Goal: Communication & Community: Connect with others

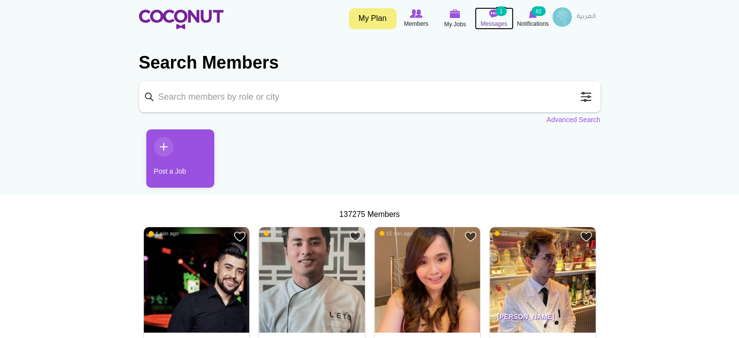
click at [496, 17] on img at bounding box center [494, 13] width 10 height 9
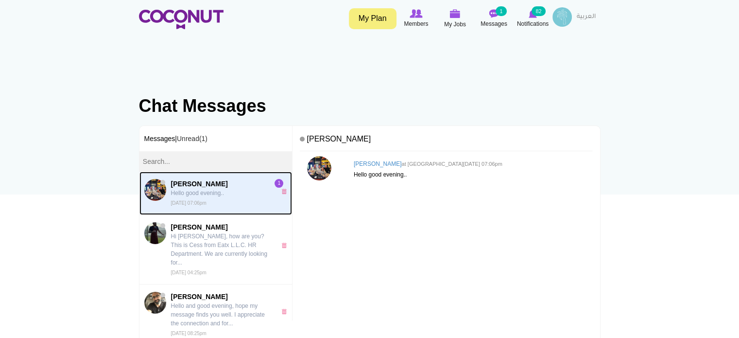
click at [198, 193] on p "Hello good evening.." at bounding box center [221, 193] width 100 height 9
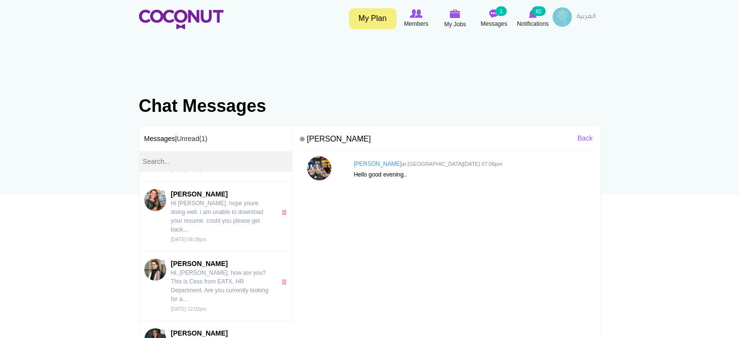
scroll to position [169, 0]
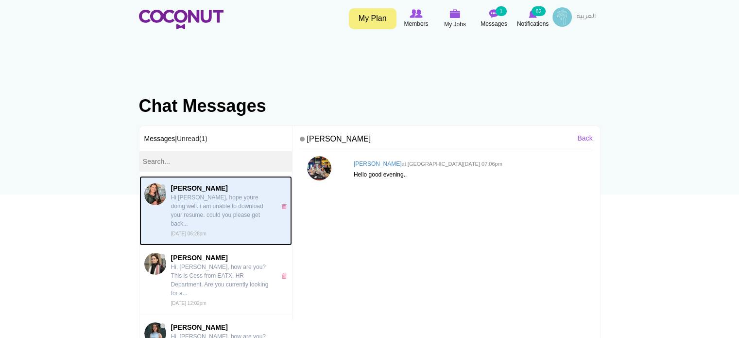
click at [203, 198] on p "Hi [PERSON_NAME], hope youre doing well. i am unable to download your resume. c…" at bounding box center [221, 210] width 100 height 35
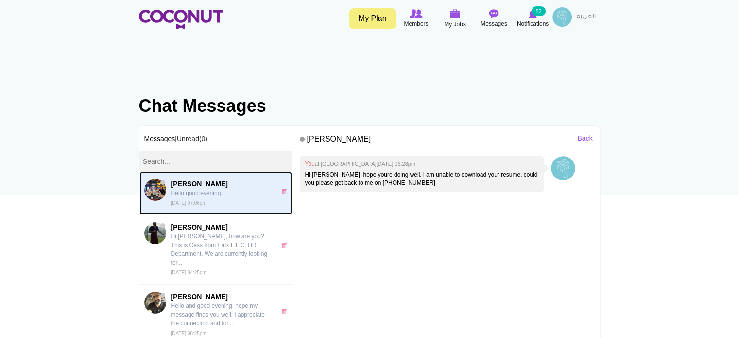
click at [198, 199] on span "Relson Alkonga Hello good evening.. Wed, Oct 08th, 2025 07:06pm" at bounding box center [221, 193] width 100 height 28
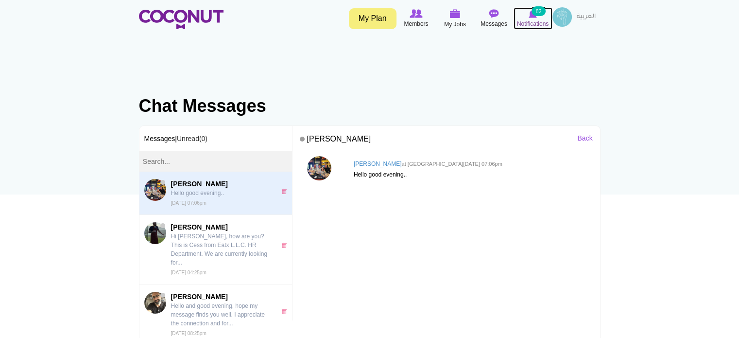
click at [531, 15] on img at bounding box center [533, 13] width 8 height 9
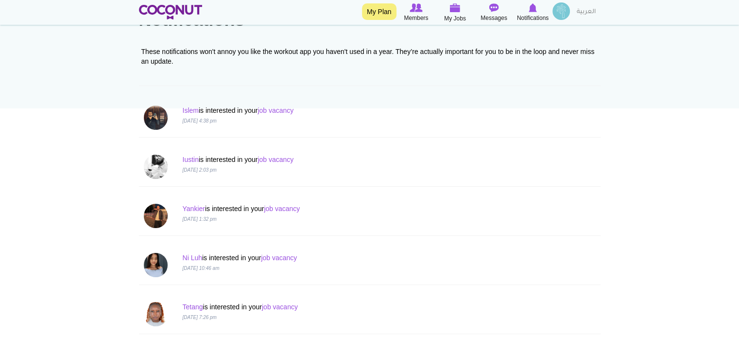
scroll to position [97, 0]
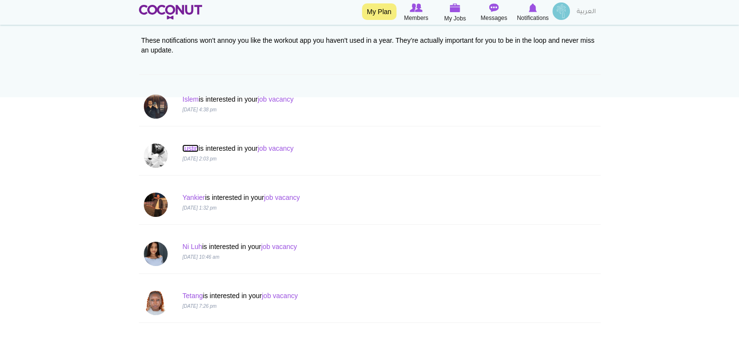
click at [188, 149] on link "Iustin" at bounding box center [190, 148] width 16 height 8
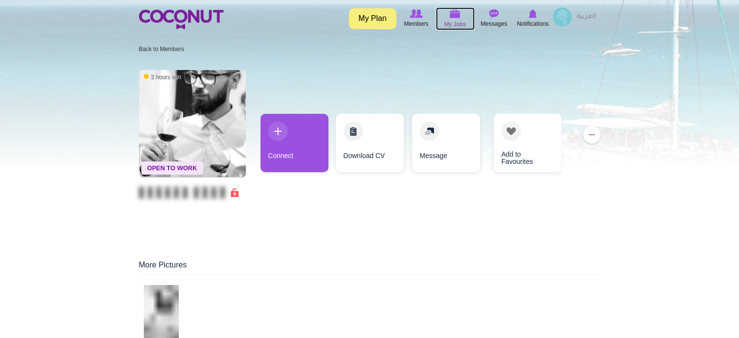
click at [451, 12] on img at bounding box center [455, 13] width 11 height 9
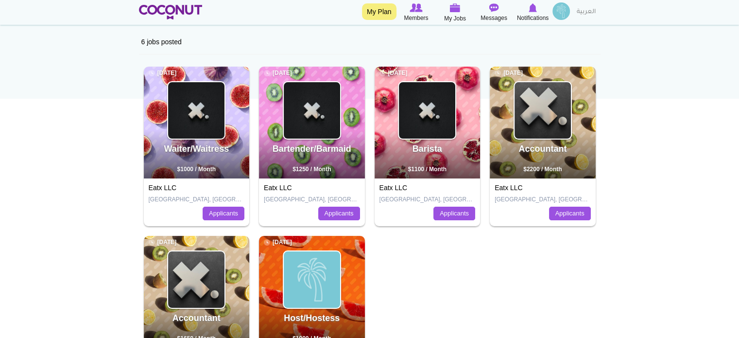
scroll to position [97, 0]
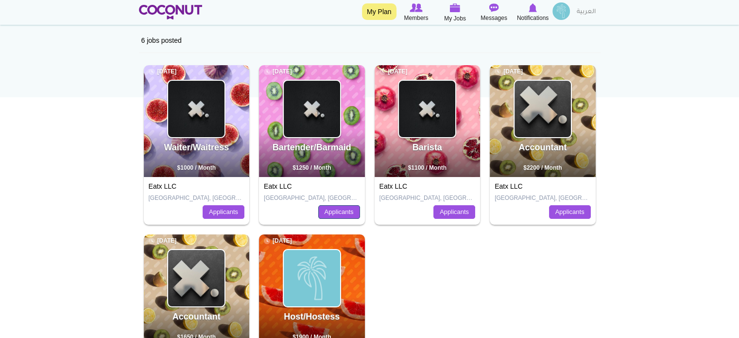
click at [332, 208] on link "Applicants" at bounding box center [339, 212] width 42 height 14
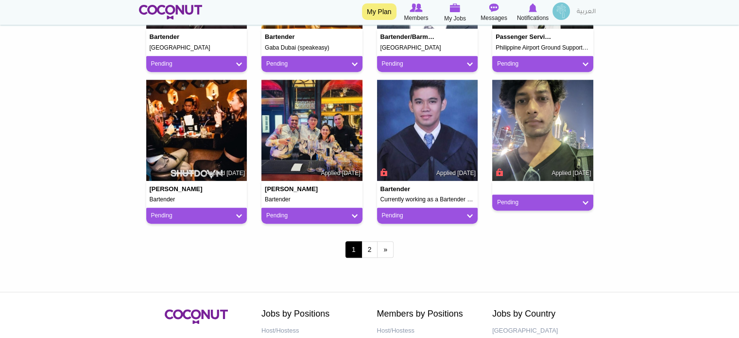
scroll to position [826, 0]
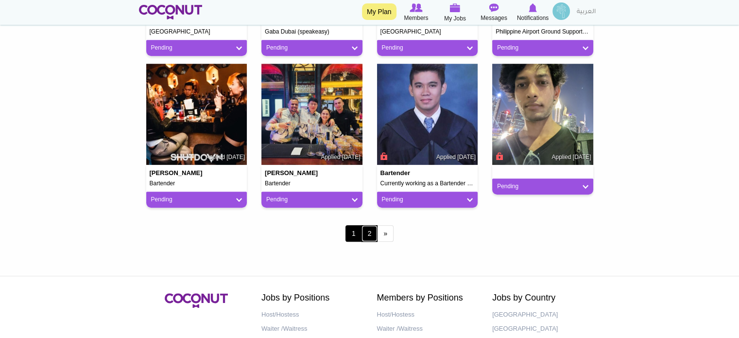
click at [369, 235] on link "2" at bounding box center [369, 233] width 17 height 17
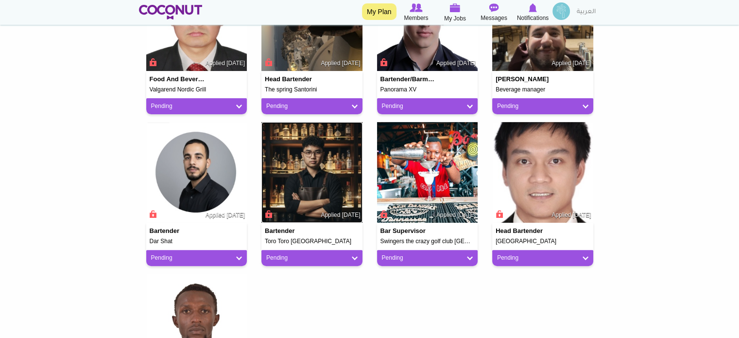
scroll to position [292, 0]
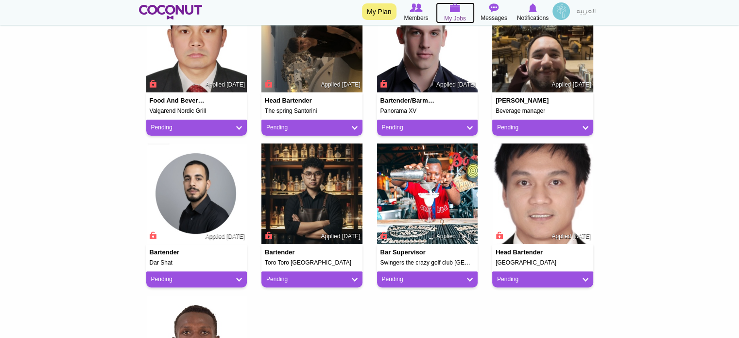
click at [454, 11] on img at bounding box center [455, 7] width 11 height 9
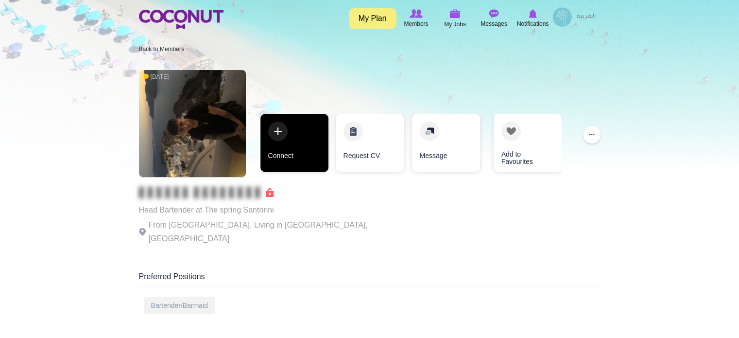
click at [290, 159] on link "Connect" at bounding box center [294, 143] width 68 height 58
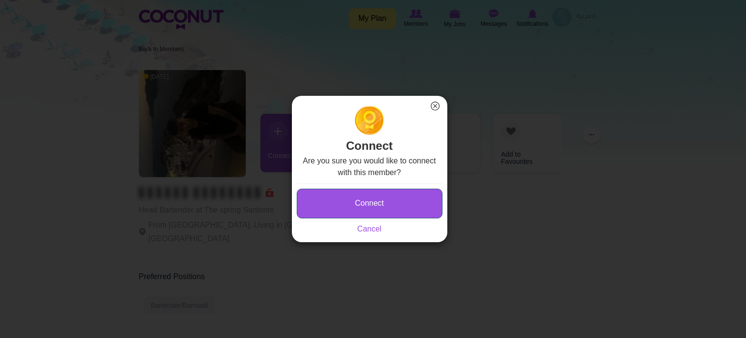
click at [381, 206] on button "Connect" at bounding box center [370, 204] width 146 height 30
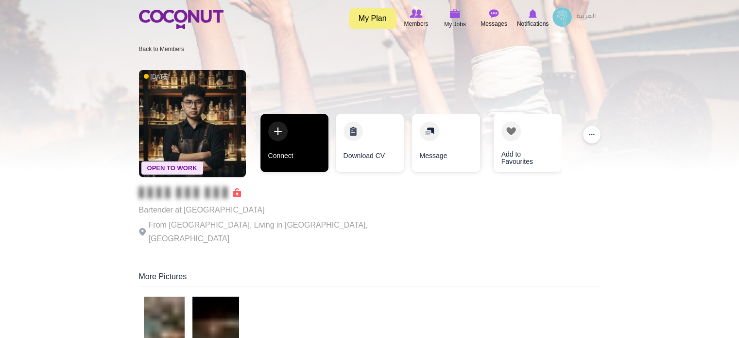
click at [299, 140] on link "Connect" at bounding box center [294, 143] width 68 height 58
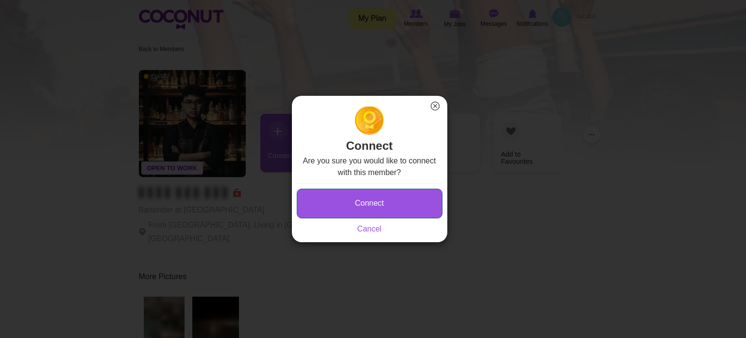
click at [337, 196] on button "Connect" at bounding box center [370, 204] width 146 height 30
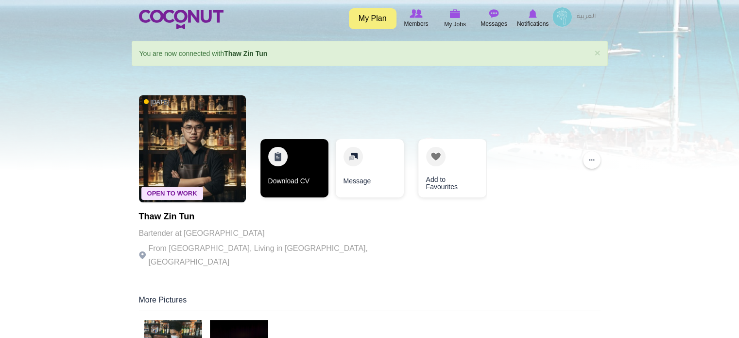
click at [304, 172] on link "Download CV" at bounding box center [294, 168] width 68 height 58
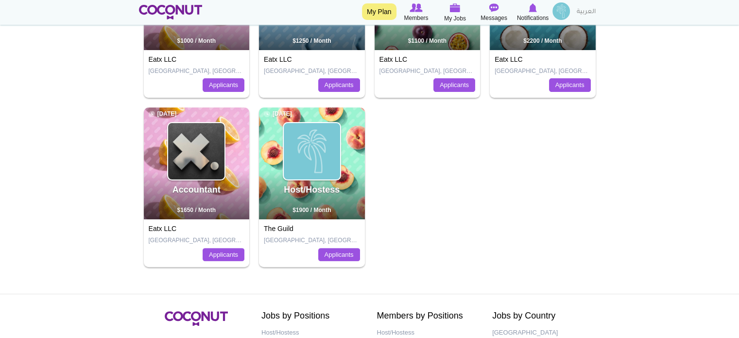
scroll to position [243, 0]
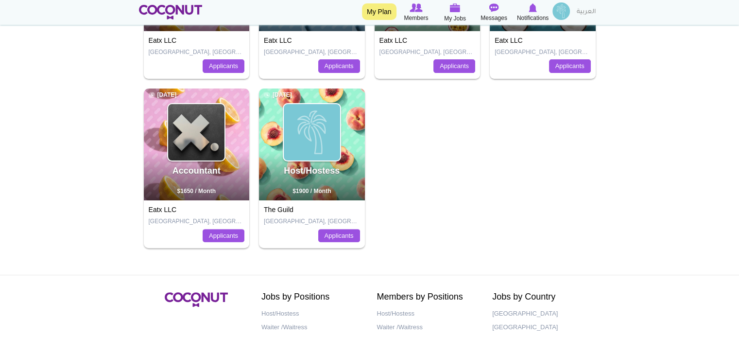
click at [564, 10] on img at bounding box center [560, 10] width 17 height 17
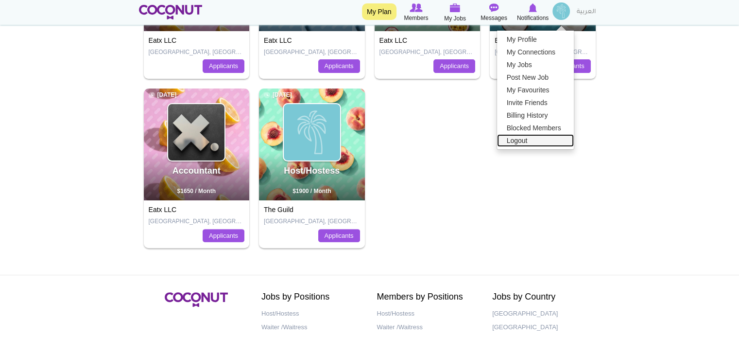
click at [526, 141] on link "Logout" at bounding box center [535, 140] width 77 height 13
